Goal: Check status: Check status

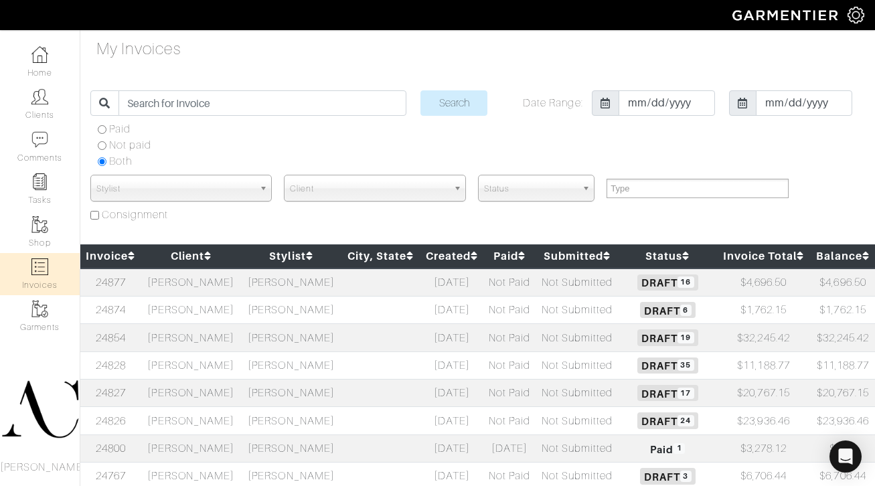
select select
click at [223, 341] on td "[PERSON_NAME]" at bounding box center [191, 337] width 100 height 27
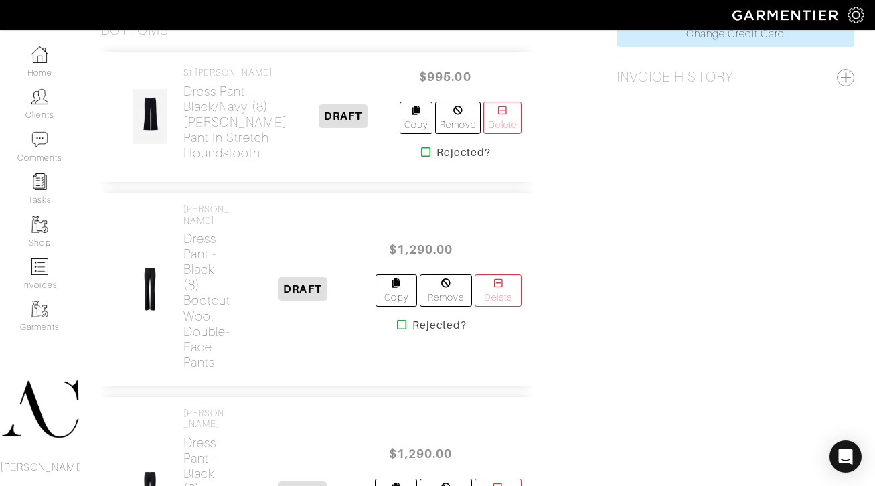
scroll to position [848, 0]
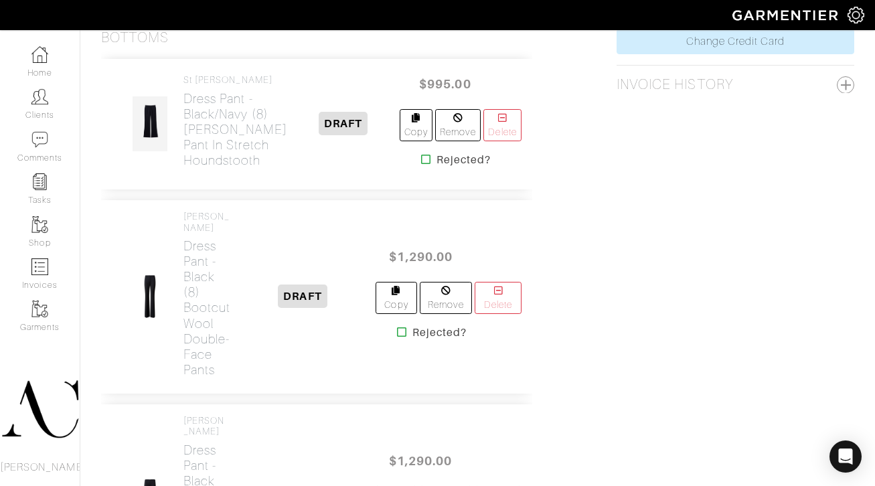
click at [421, 165] on icon at bounding box center [426, 159] width 10 height 11
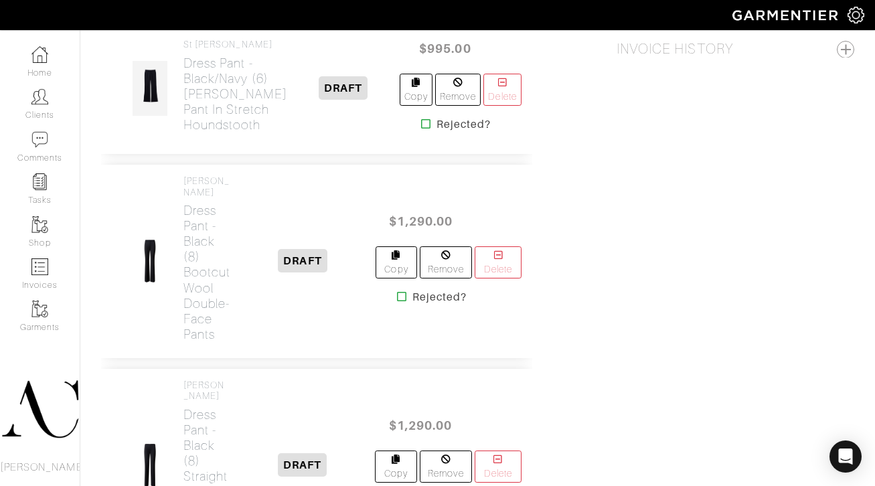
scroll to position [1021, 0]
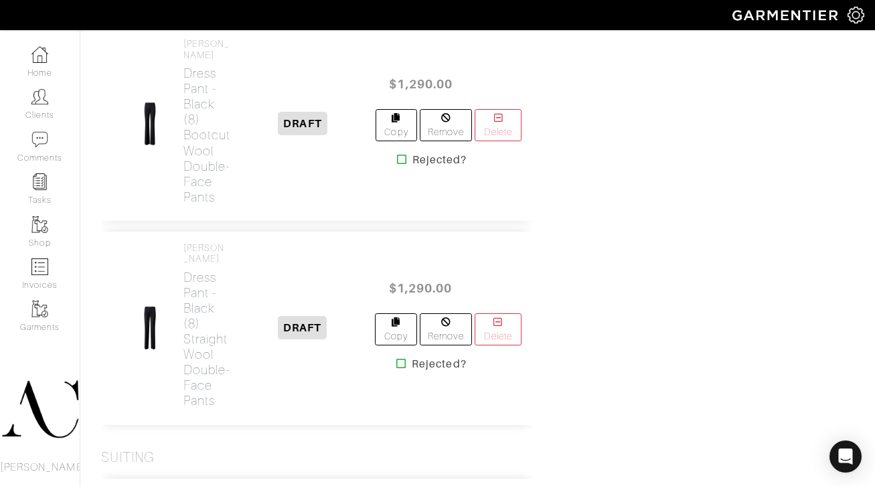
click at [399, 165] on icon at bounding box center [402, 159] width 10 height 11
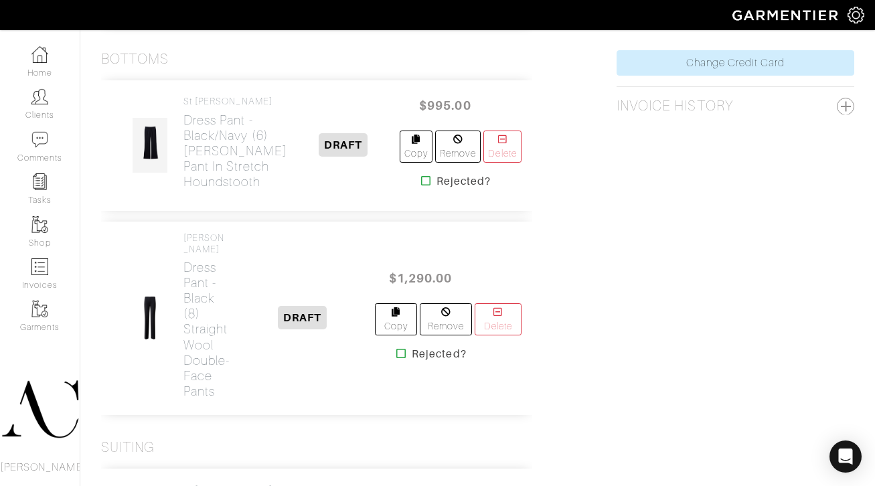
scroll to position [968, 0]
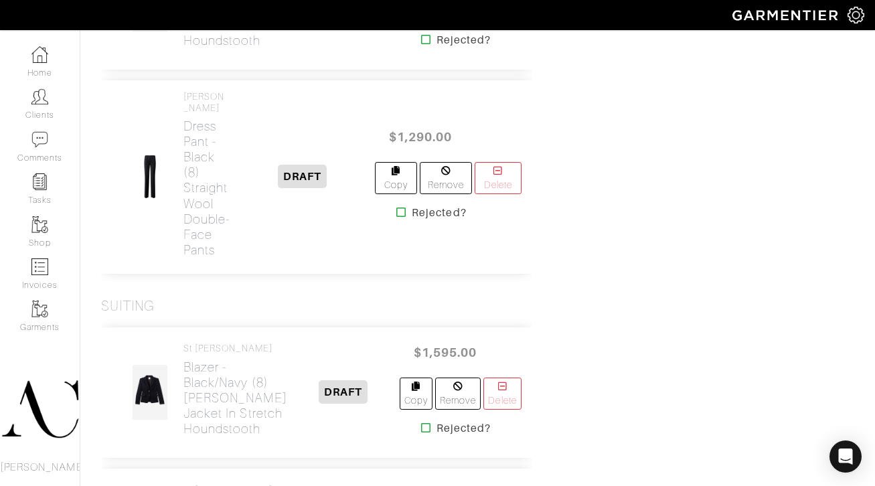
click at [398, 218] on icon at bounding box center [401, 212] width 10 height 11
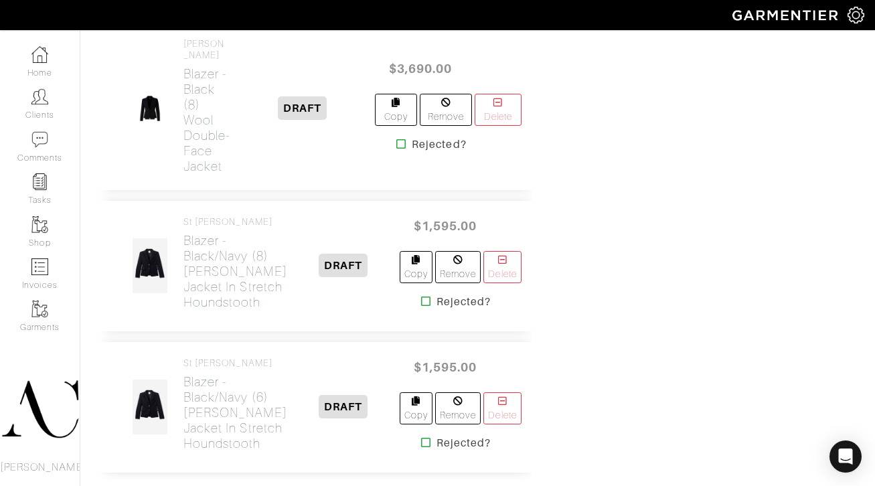
scroll to position [1021, 0]
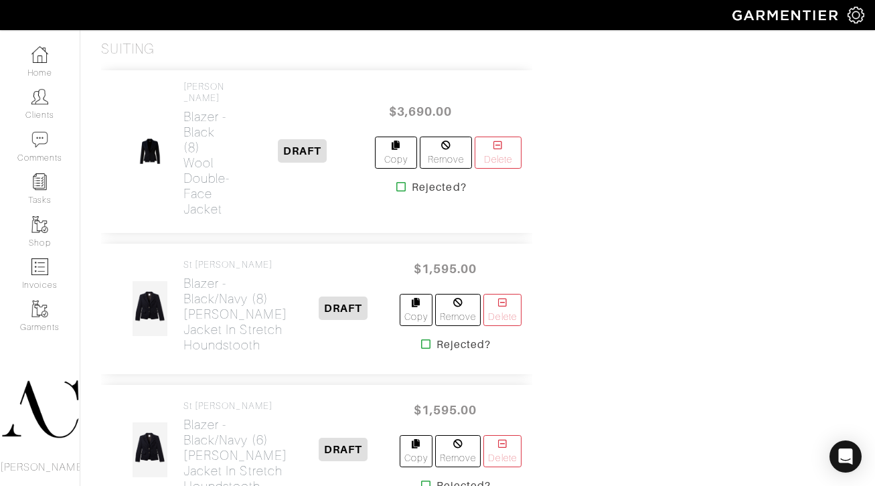
click at [400, 192] on icon at bounding box center [401, 186] width 10 height 11
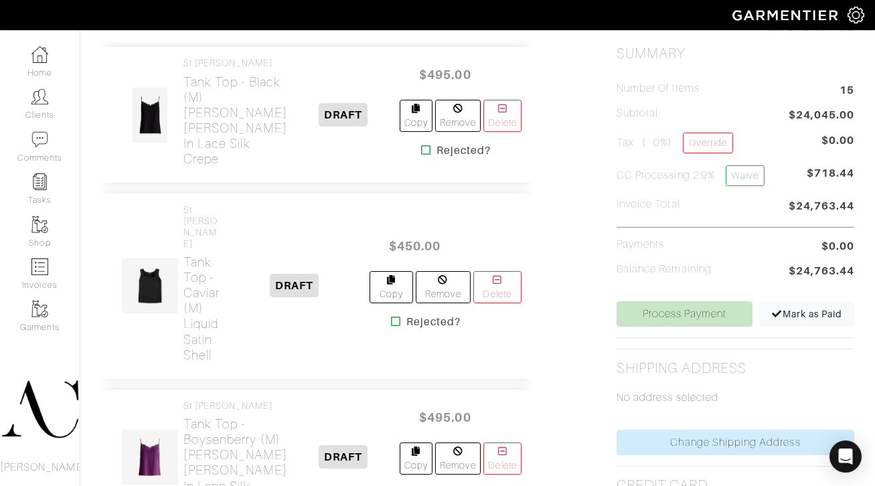
scroll to position [308, 0]
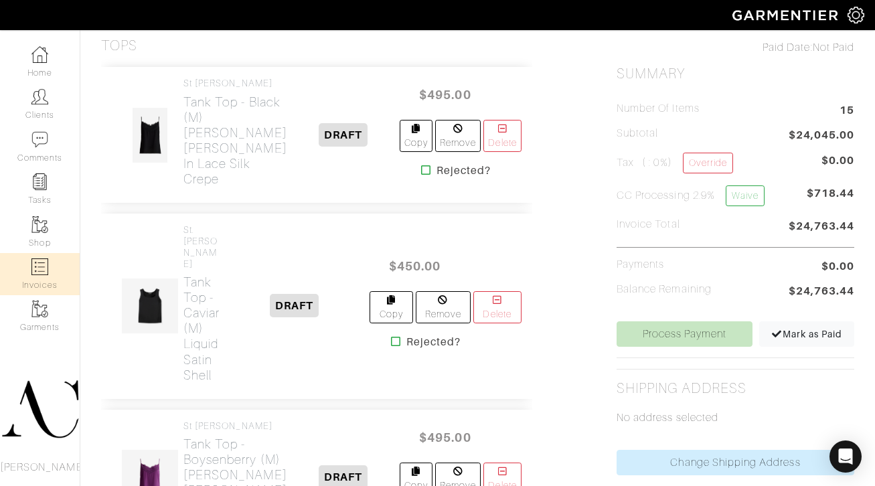
click at [35, 272] on img at bounding box center [39, 266] width 17 height 17
select select
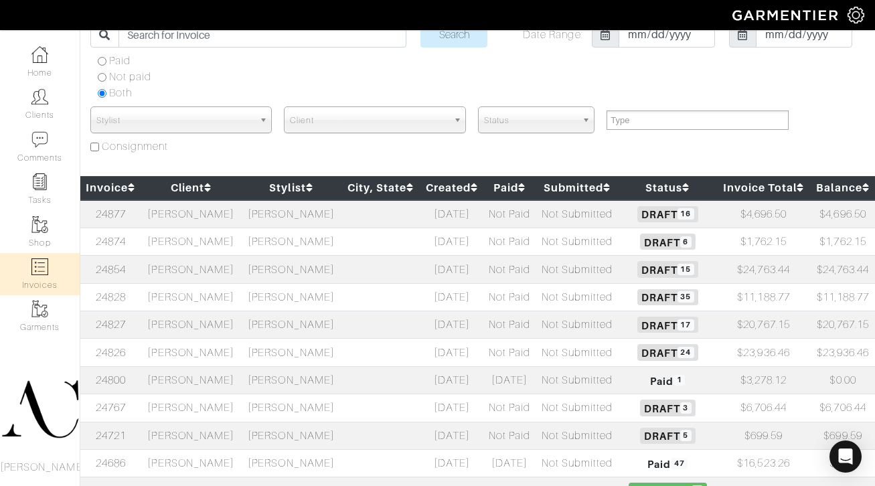
scroll to position [183, 0]
